Goal: Use online tool/utility: Use online tool/utility

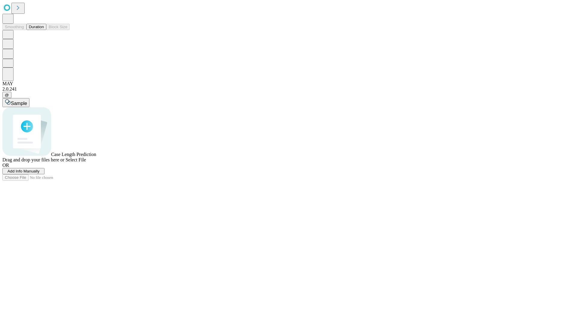
click at [44, 30] on button "Duration" at bounding box center [36, 27] width 20 height 6
click at [86, 163] on span "Select File" at bounding box center [75, 159] width 20 height 5
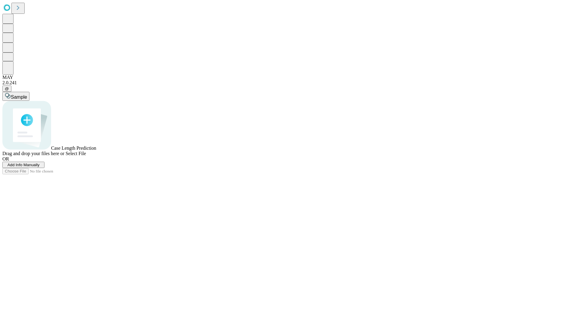
click at [86, 156] on span "Select File" at bounding box center [75, 153] width 20 height 5
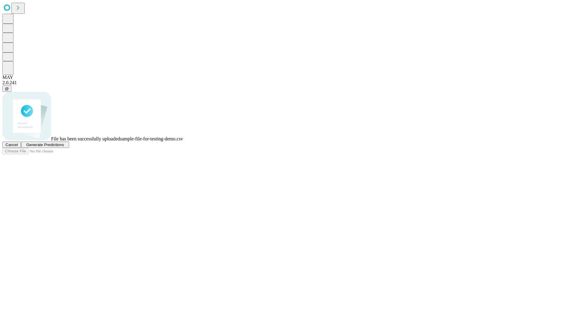
click at [64, 147] on span "Generate Predictions" at bounding box center [45, 145] width 38 height 5
